Goal: Navigation & Orientation: Go to known website

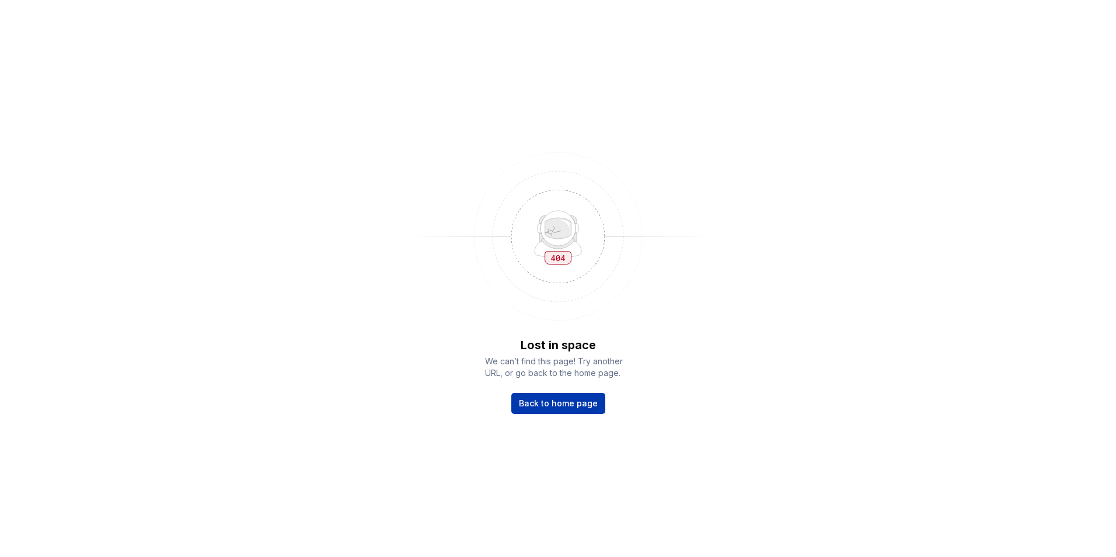
click at [585, 404] on span "Back to home page" at bounding box center [558, 403] width 79 height 12
click at [585, 407] on span "Back to home page" at bounding box center [558, 403] width 79 height 12
